Goal: Task Accomplishment & Management: Use online tool/utility

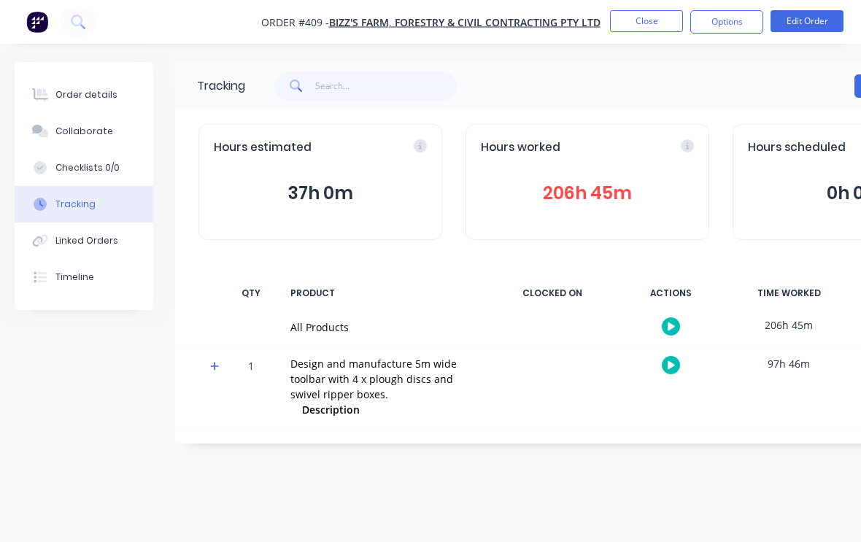
click at [648, 19] on button "Close" at bounding box center [646, 21] width 73 height 22
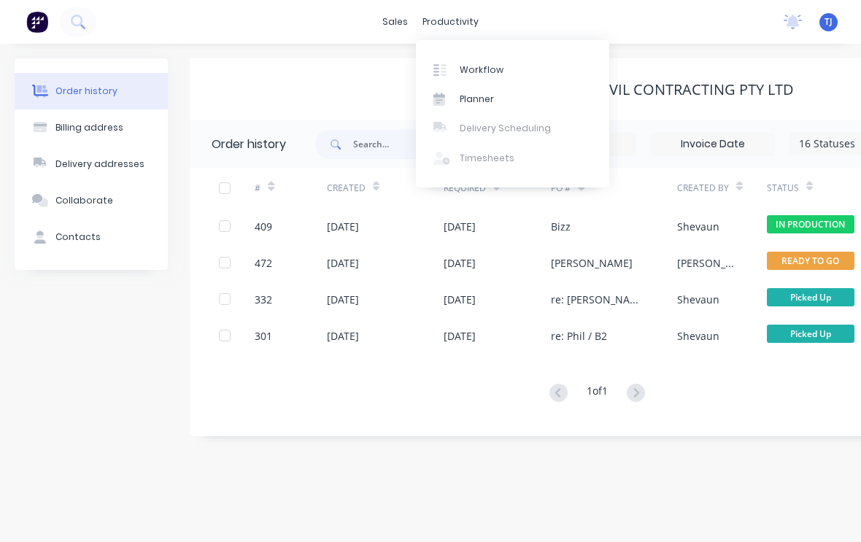
click at [486, 72] on link "Workflow" at bounding box center [512, 69] width 193 height 29
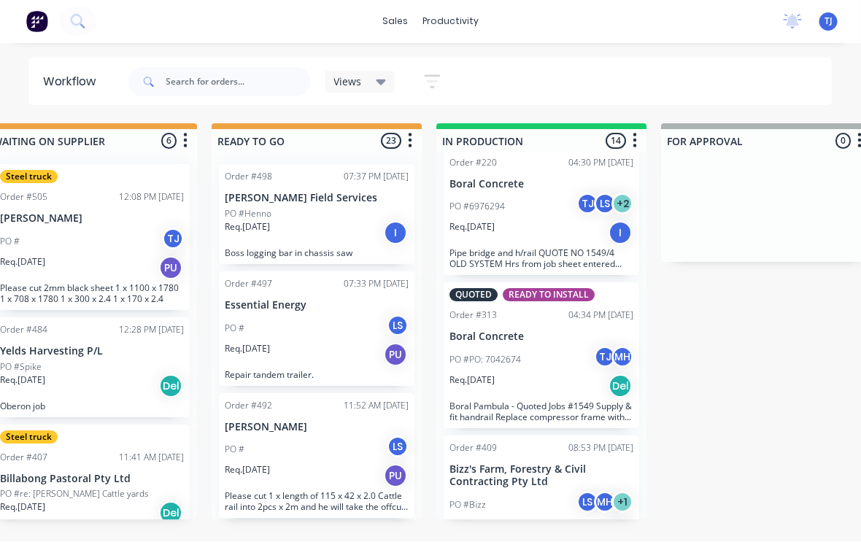
scroll to position [1501, 0]
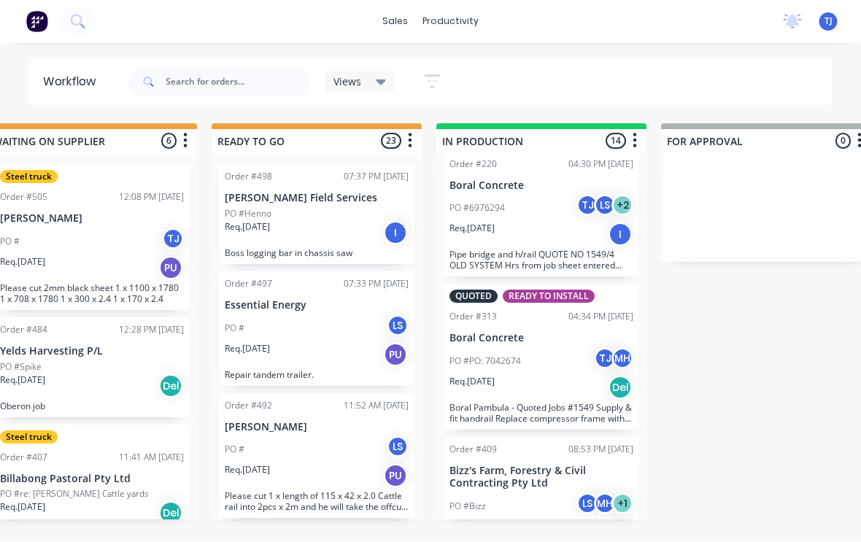
click at [528, 493] on div "PO #Bizz LS MH + 1" at bounding box center [542, 507] width 184 height 28
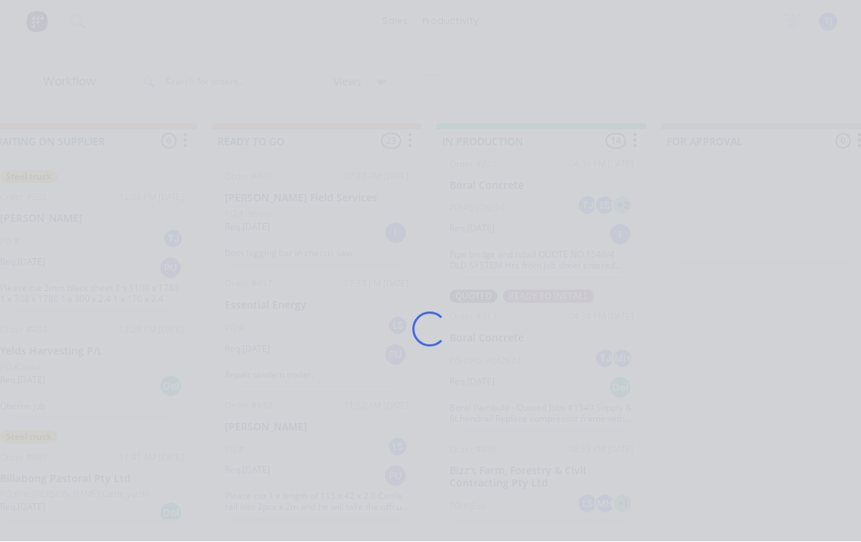
scroll to position [1, 494]
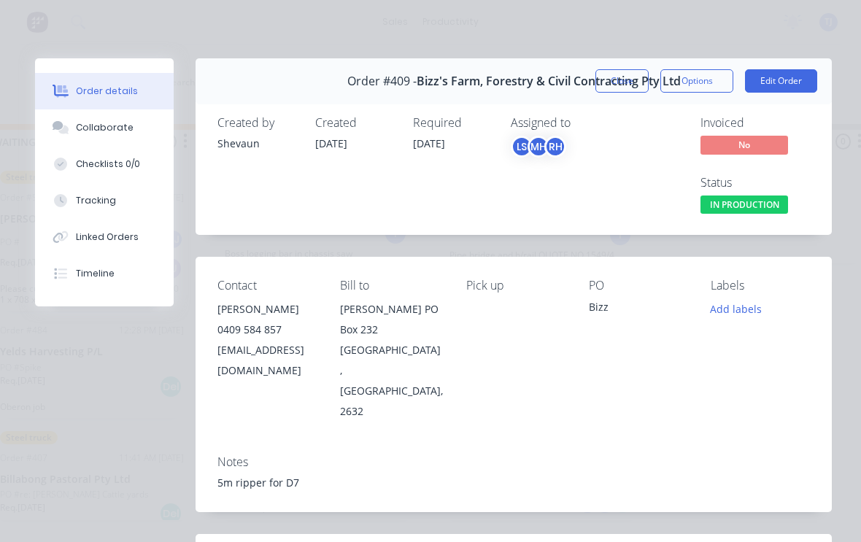
click at [784, 72] on button "Edit Order" at bounding box center [781, 80] width 72 height 23
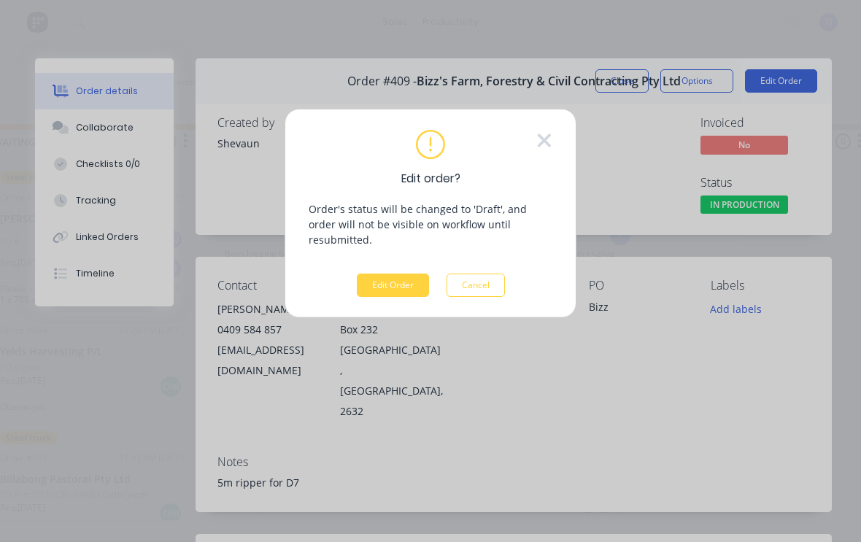
click at [390, 274] on button "Edit Order" at bounding box center [393, 285] width 72 height 23
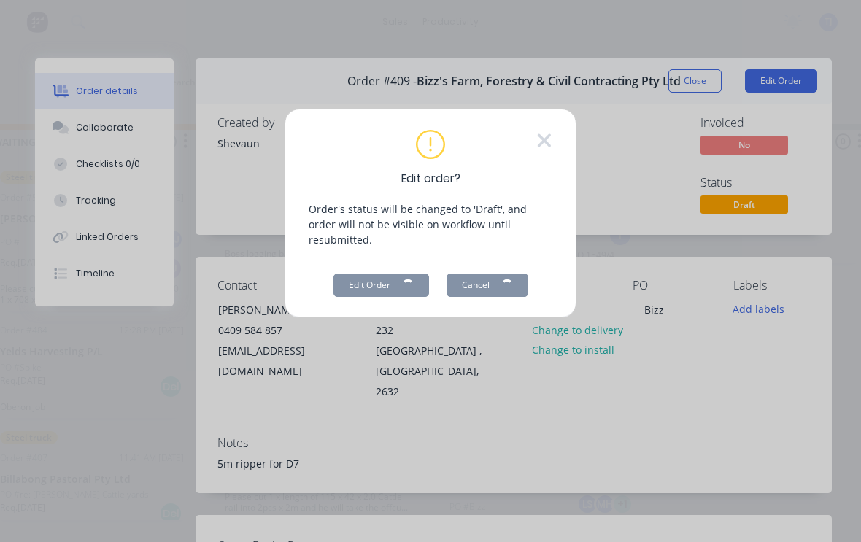
scroll to position [1, 0]
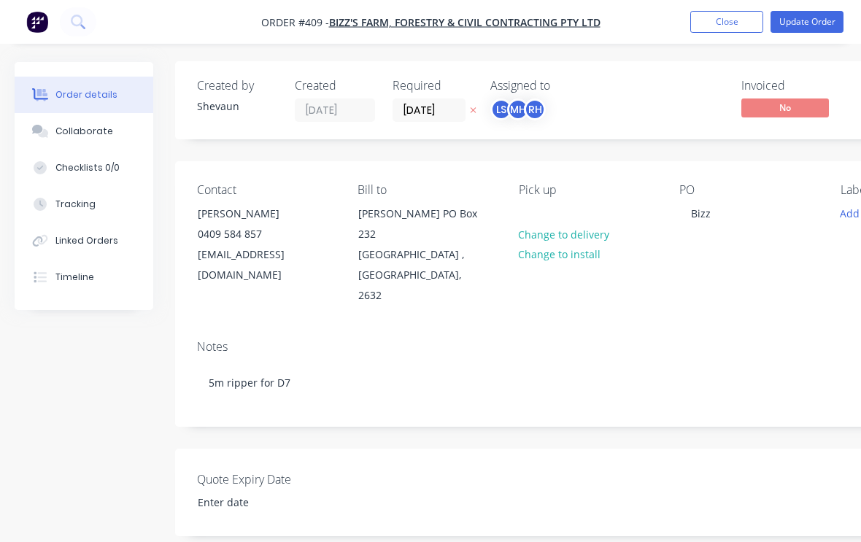
click at [89, 205] on div "Tracking" at bounding box center [75, 204] width 40 height 13
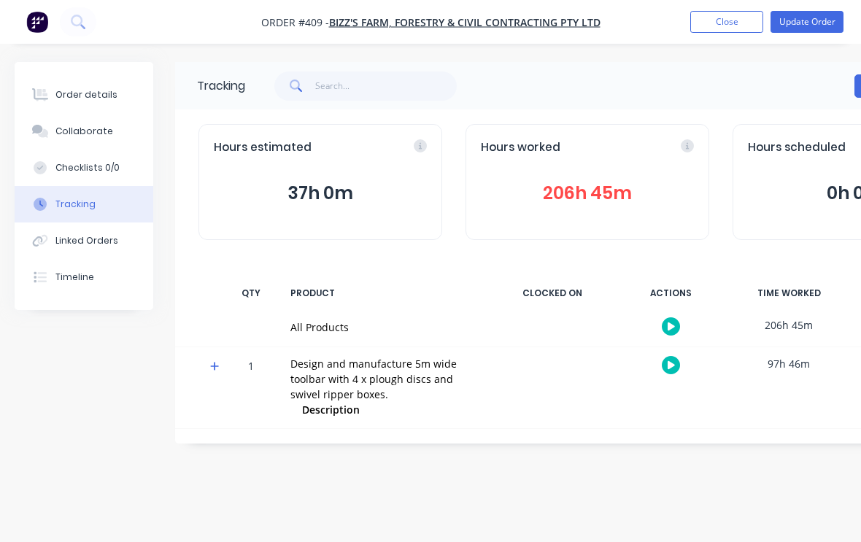
click at [668, 361] on icon "button" at bounding box center [671, 365] width 7 height 8
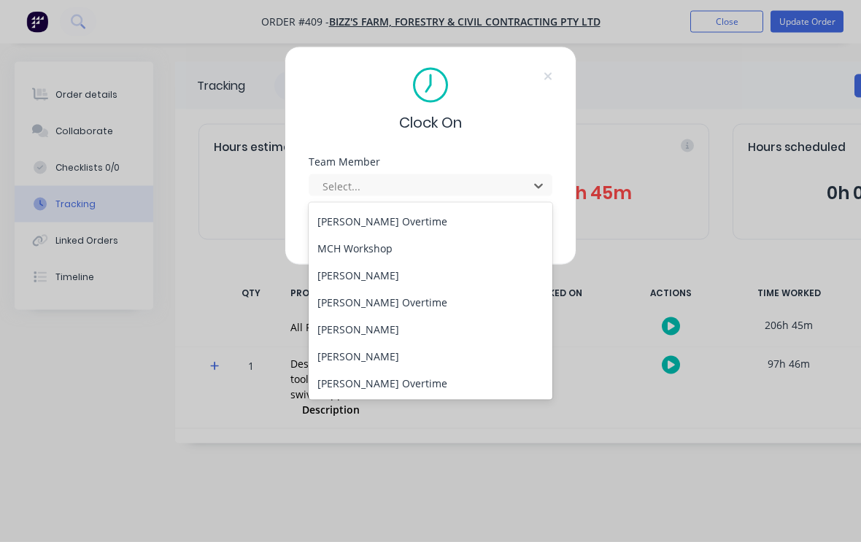
scroll to position [1, 0]
click at [361, 352] on div "[PERSON_NAME]" at bounding box center [431, 356] width 244 height 27
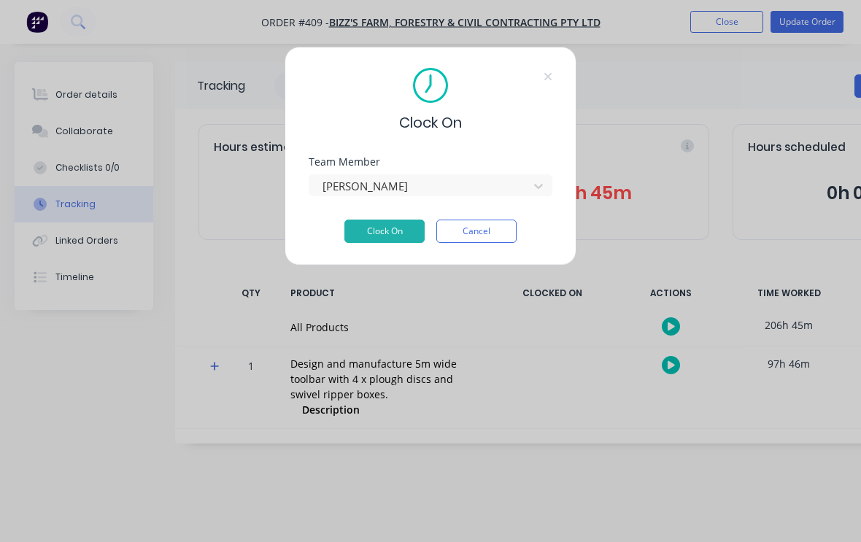
click at [393, 227] on button "Clock On" at bounding box center [384, 231] width 80 height 23
